Goal: Transaction & Acquisition: Purchase product/service

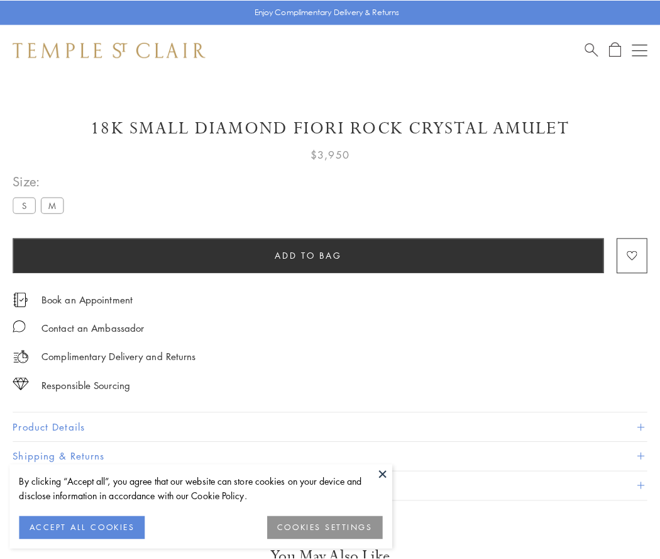
scroll to position [74, 0]
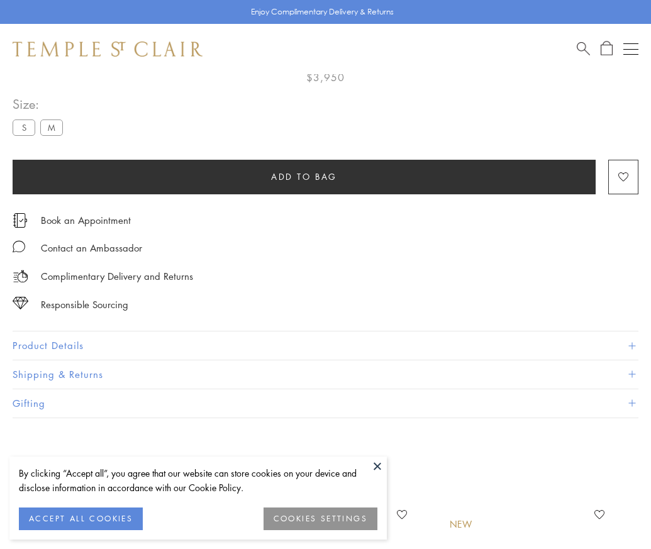
click at [304, 176] on span "Add to bag" at bounding box center [304, 177] width 66 height 14
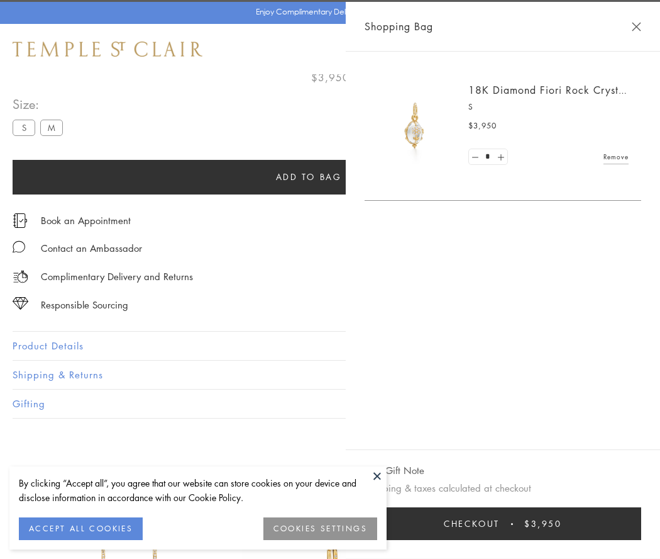
click at [630, 523] on button "Checkout $3,950" at bounding box center [503, 523] width 277 height 33
